Goal: Communication & Community: Participate in discussion

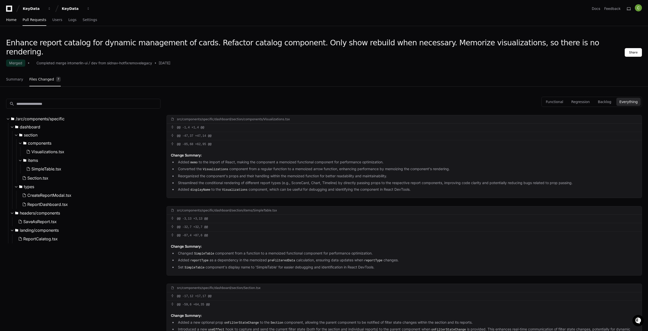
click at [15, 19] on span "Home" at bounding box center [11, 19] width 10 height 3
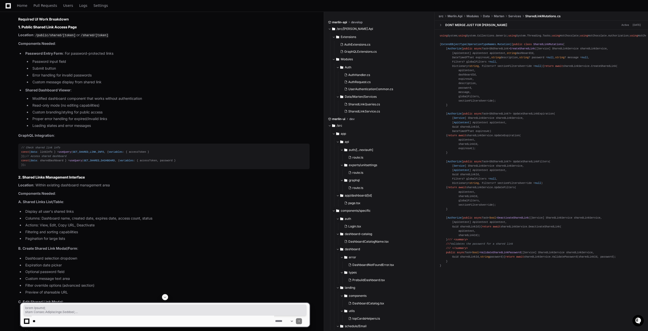
scroll to position [672, 0]
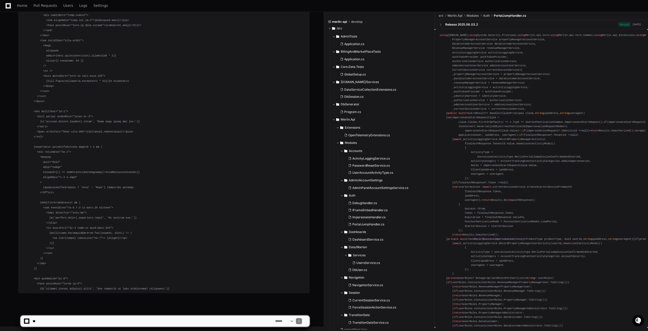
scroll to position [8436, 0]
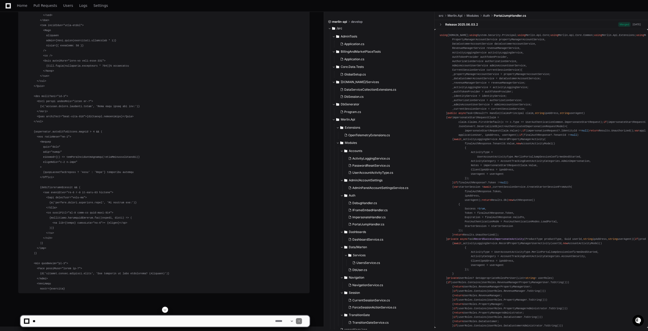
click at [165, 308] on span at bounding box center [165, 310] width 4 height 4
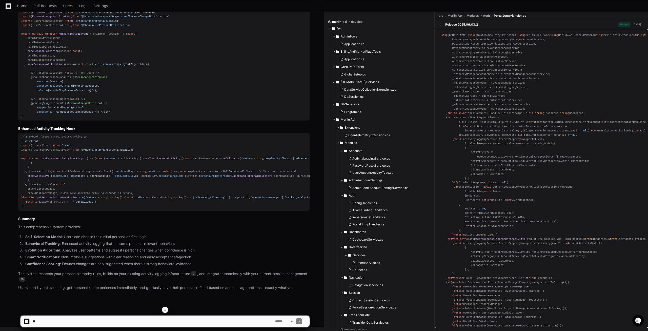
scroll to position [9043, 0]
click at [164, 309] on span at bounding box center [165, 310] width 4 height 4
click at [57, 315] on textarea at bounding box center [153, 320] width 242 height 11
click at [58, 321] on textarea at bounding box center [153, 320] width 242 height 11
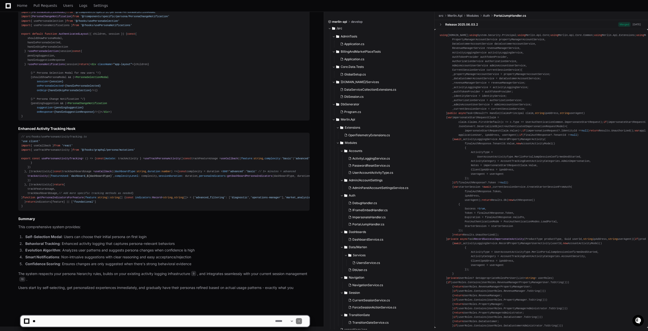
paste textarea "**********"
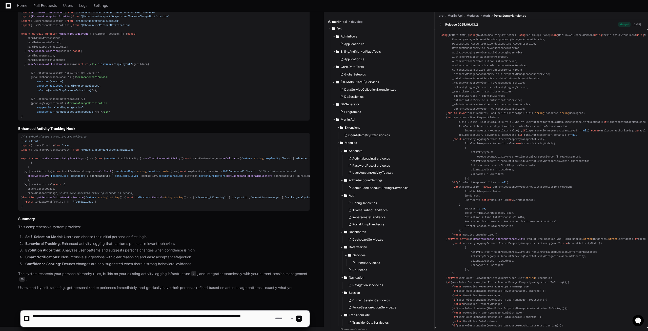
type textarea "**********"
click at [300, 317] on span at bounding box center [299, 318] width 3 height 3
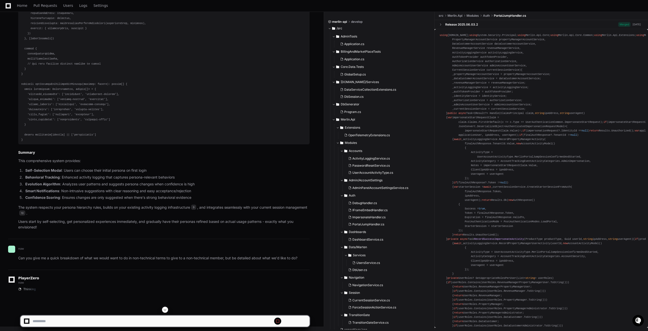
scroll to position [9091, 0]
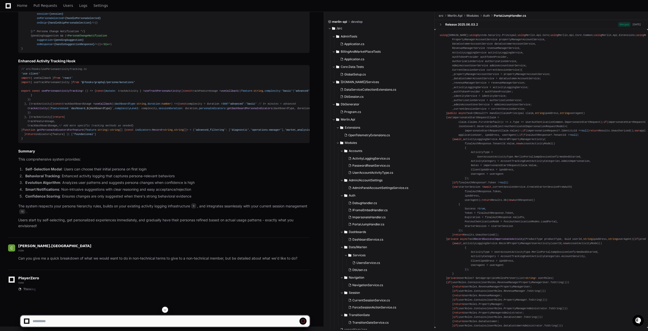
click at [168, 309] on div at bounding box center [165, 310] width 290 height 6
click at [166, 309] on span at bounding box center [165, 310] width 4 height 4
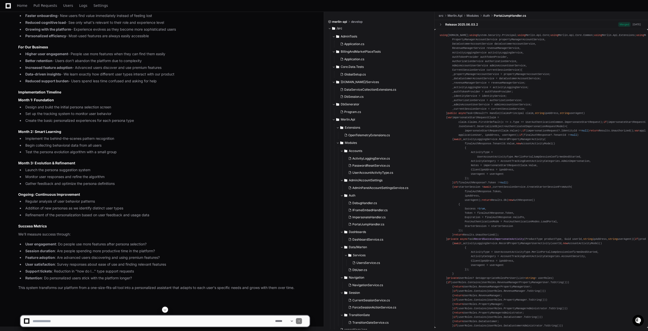
scroll to position [10039, 0]
click at [55, 319] on textarea at bounding box center [153, 320] width 242 height 11
click at [55, 320] on textarea at bounding box center [153, 320] width 242 height 11
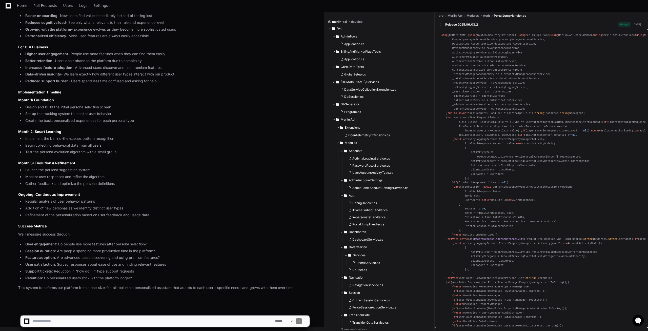
click at [55, 320] on textarea at bounding box center [153, 320] width 242 height 11
click at [300, 322] on span at bounding box center [299, 321] width 3 height 3
click at [207, 322] on textarea at bounding box center [153, 320] width 242 height 11
click at [89, 318] on textarea at bounding box center [153, 320] width 242 height 11
click at [323, 327] on div "**********" at bounding box center [165, 319] width 318 height 24
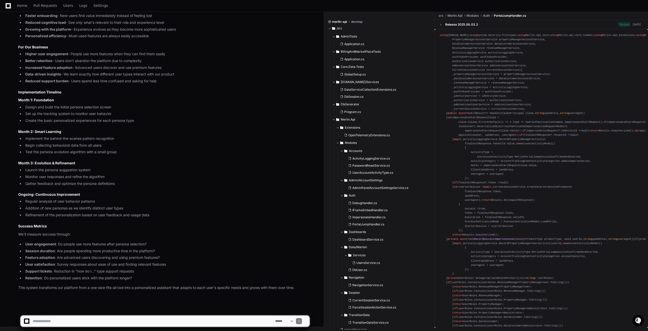
click at [96, 324] on textarea at bounding box center [153, 320] width 242 height 11
paste textarea "**********"
type textarea "**********"
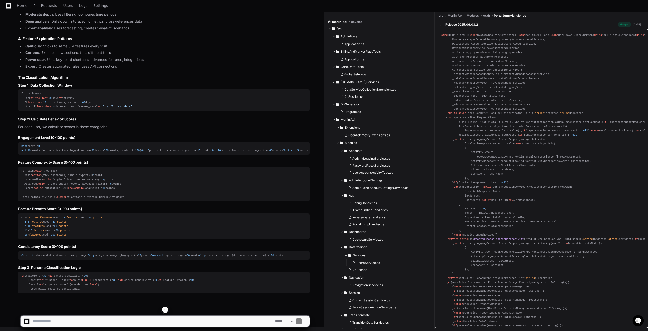
scroll to position [10582, 0]
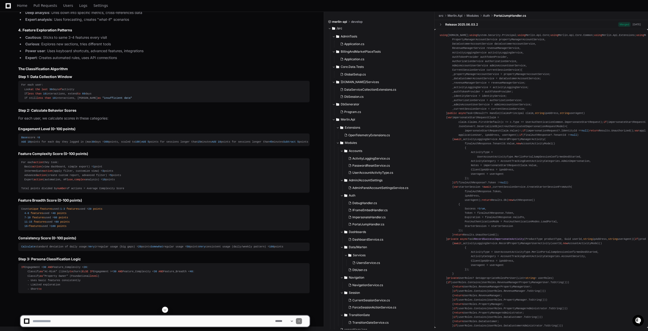
click at [165, 310] on span at bounding box center [165, 310] width 4 height 4
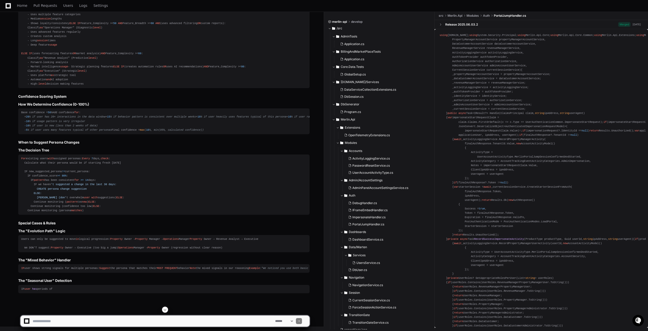
scroll to position [10505, 0]
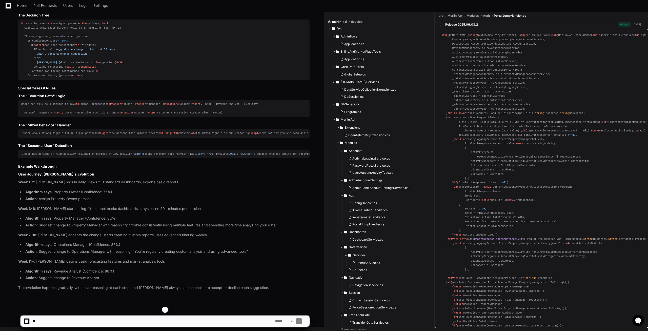
scroll to position [11184, 0]
